Goal: Navigation & Orientation: Find specific page/section

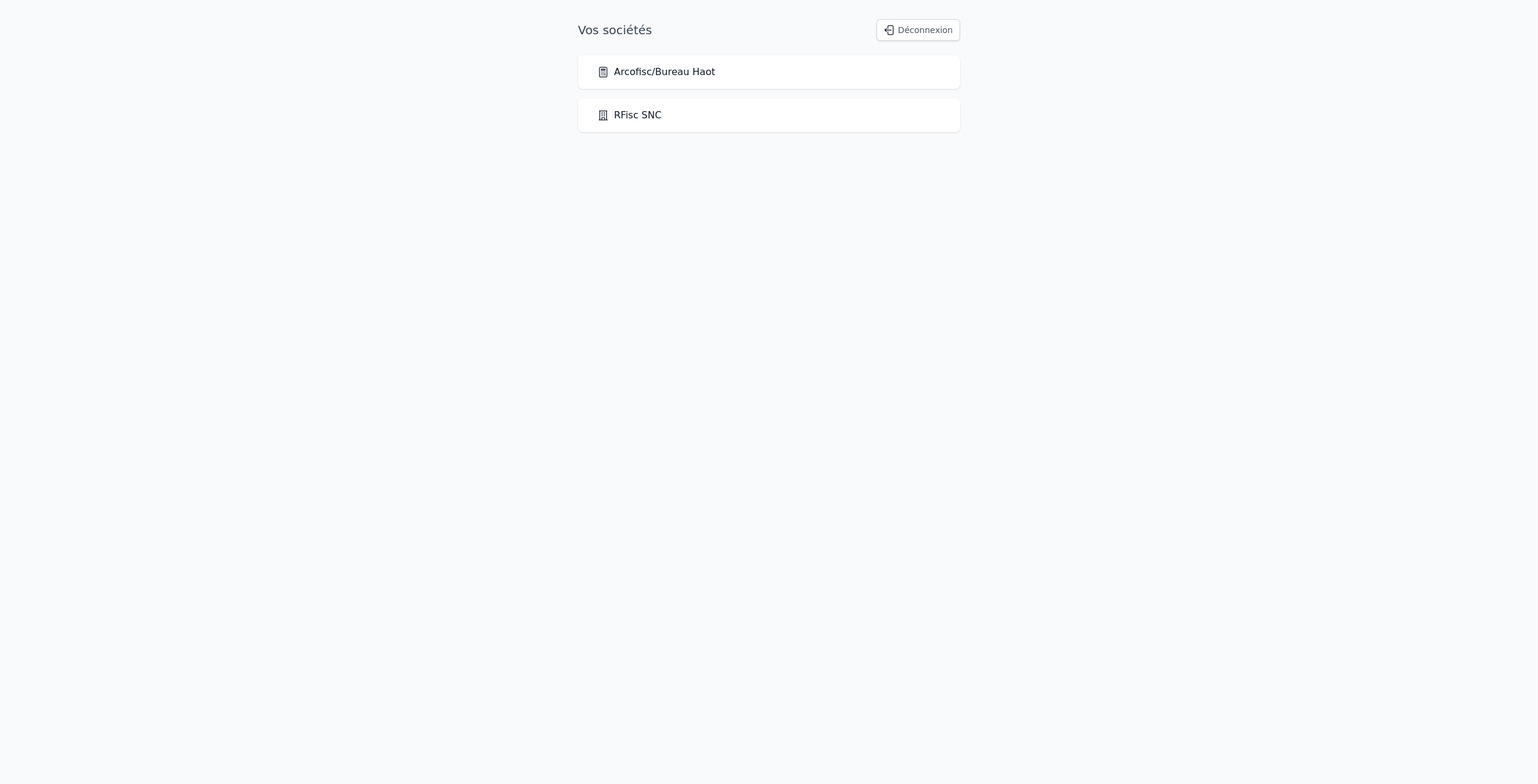
click at [627, 74] on link "Arcofisc/Bureau Haot" at bounding box center [656, 72] width 118 height 15
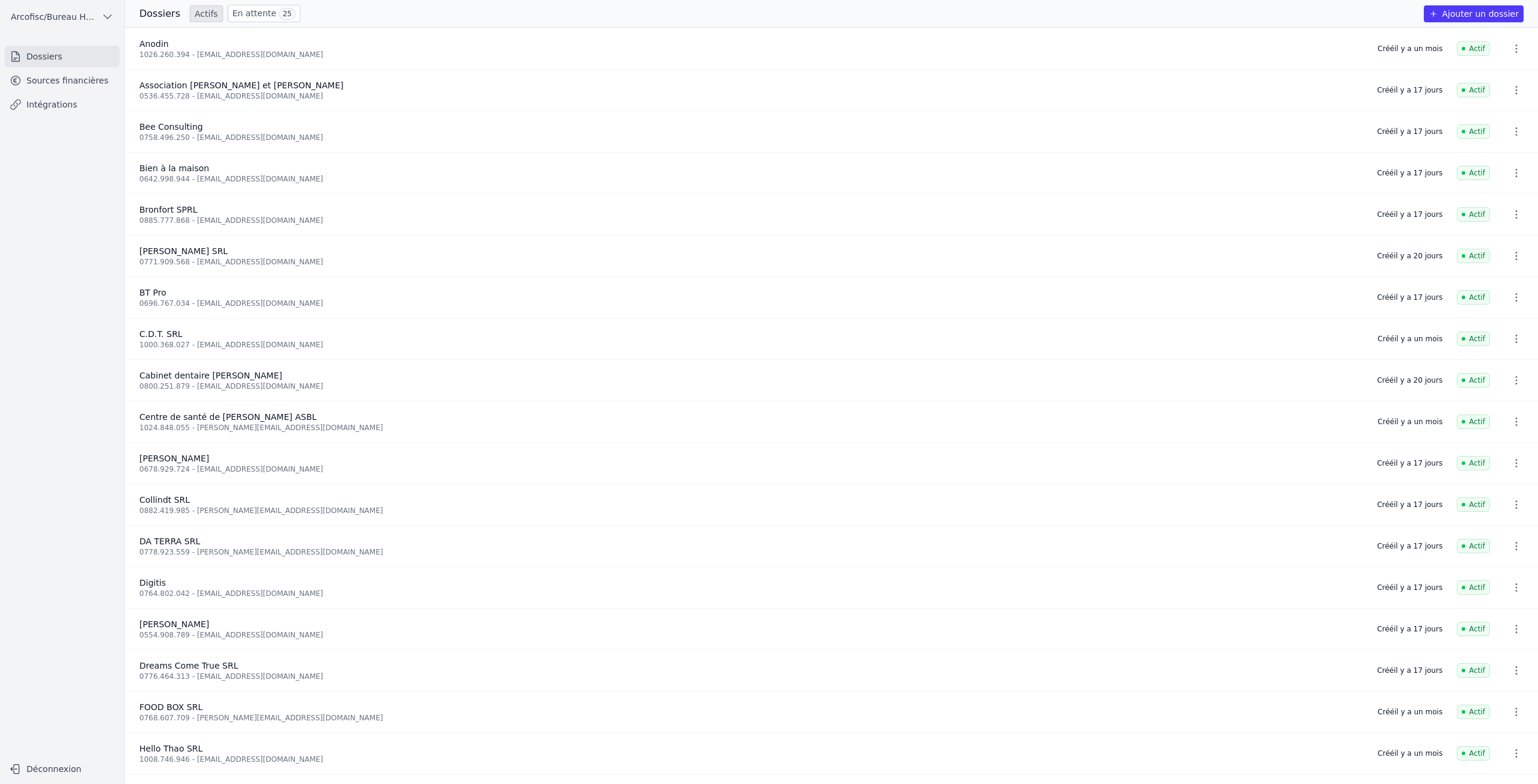
click at [89, 83] on link "Sources financières" at bounding box center [62, 80] width 115 height 22
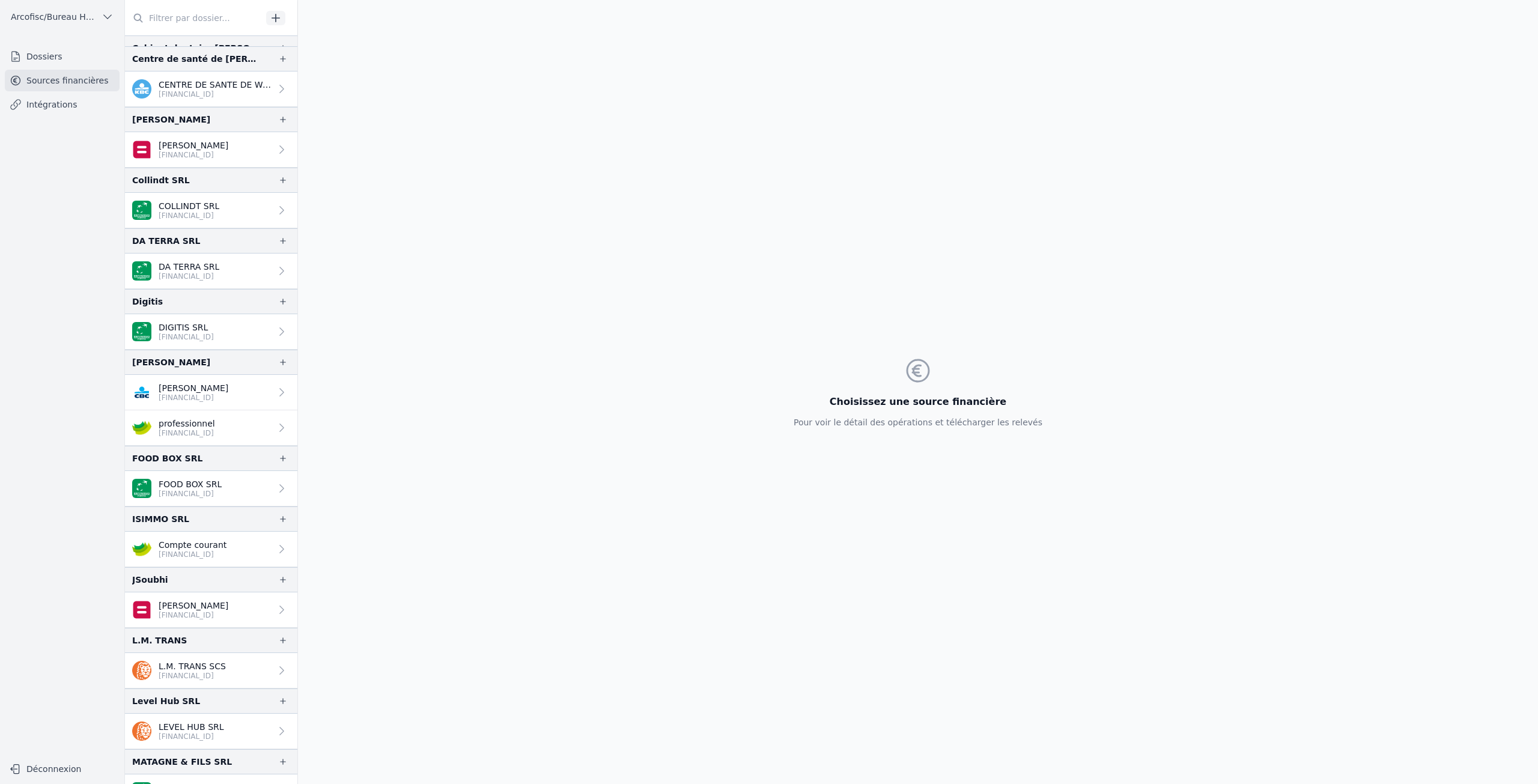
scroll to position [540, 0]
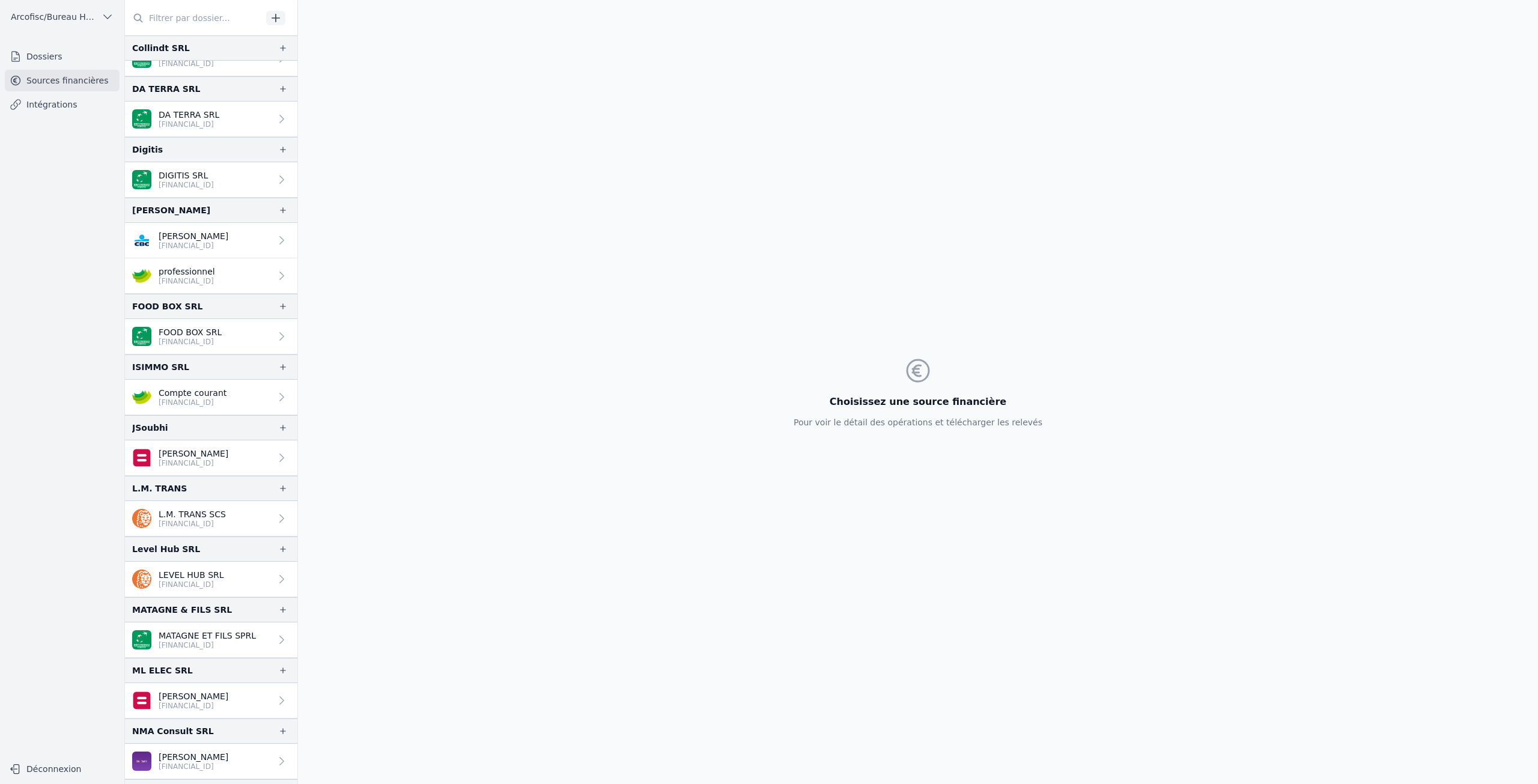
click at [197, 517] on p "L.M. TRANS SCS" at bounding box center [192, 514] width 67 height 12
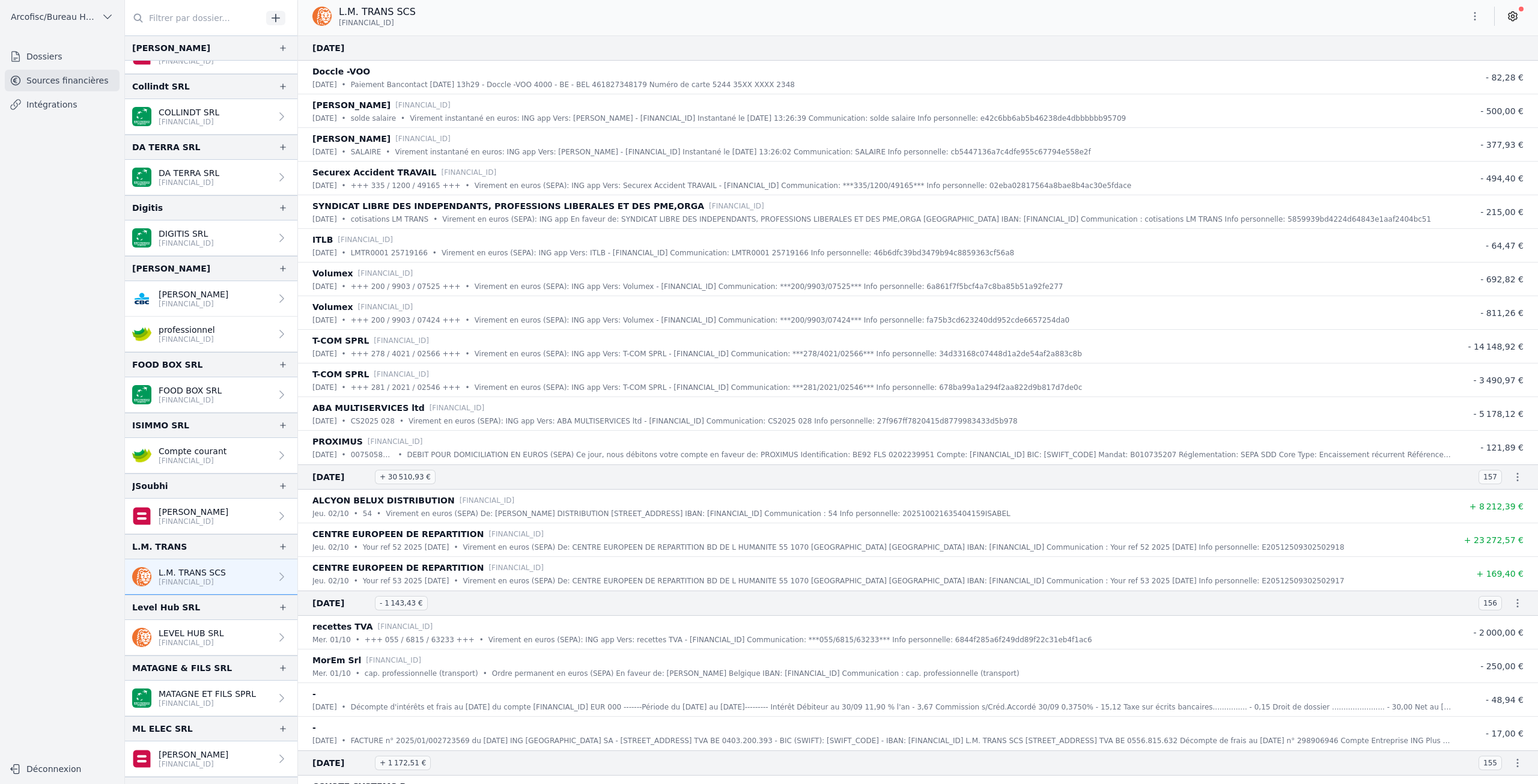
scroll to position [477, 0]
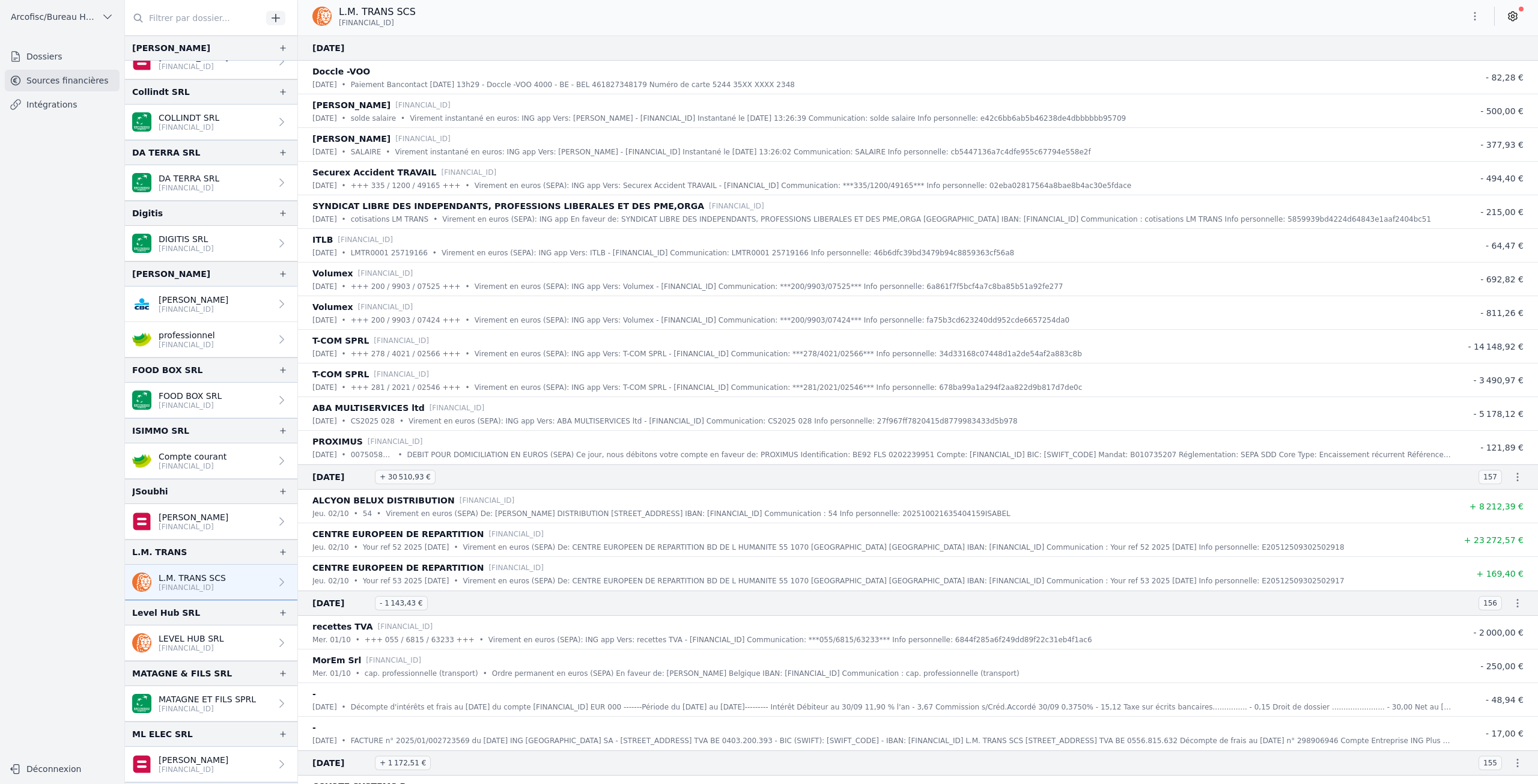
click at [58, 65] on link "Dossiers" at bounding box center [62, 56] width 115 height 22
